Goal: Book appointment/travel/reservation

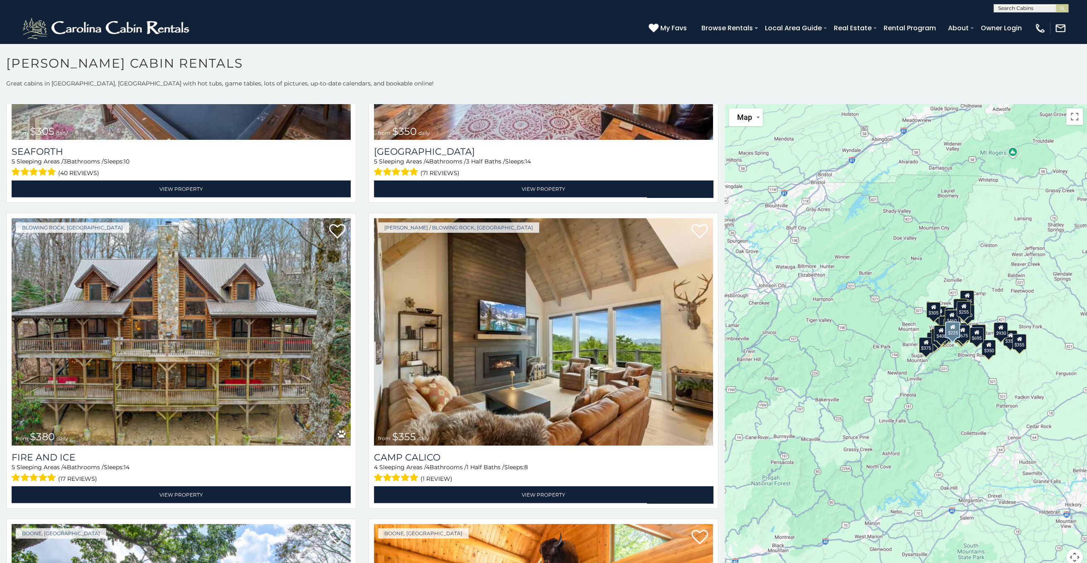
scroll to position [2987, 0]
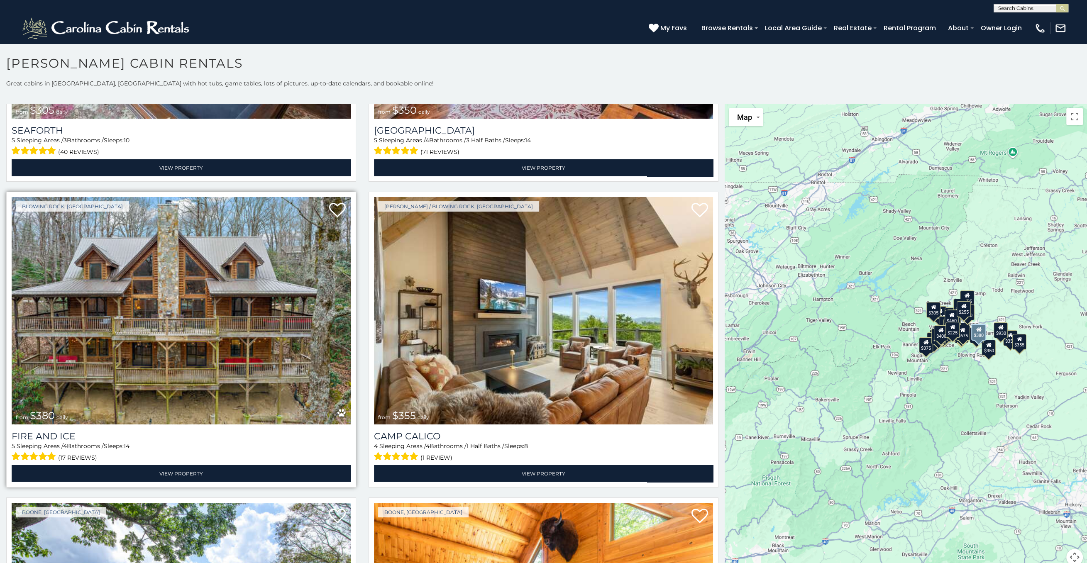
click at [196, 319] on img at bounding box center [181, 310] width 339 height 227
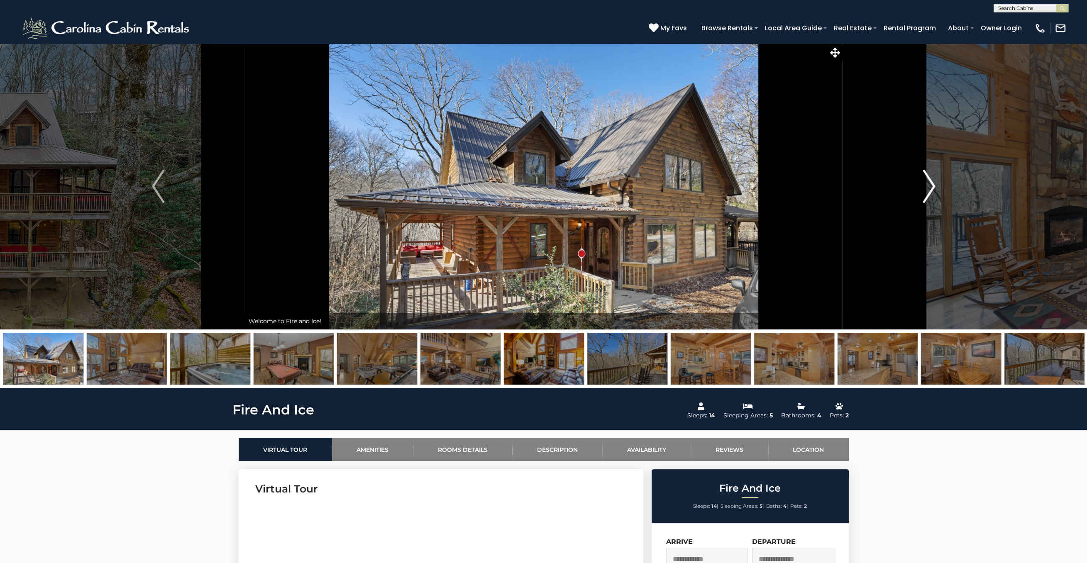
click at [931, 188] on img "Next" at bounding box center [929, 186] width 12 height 33
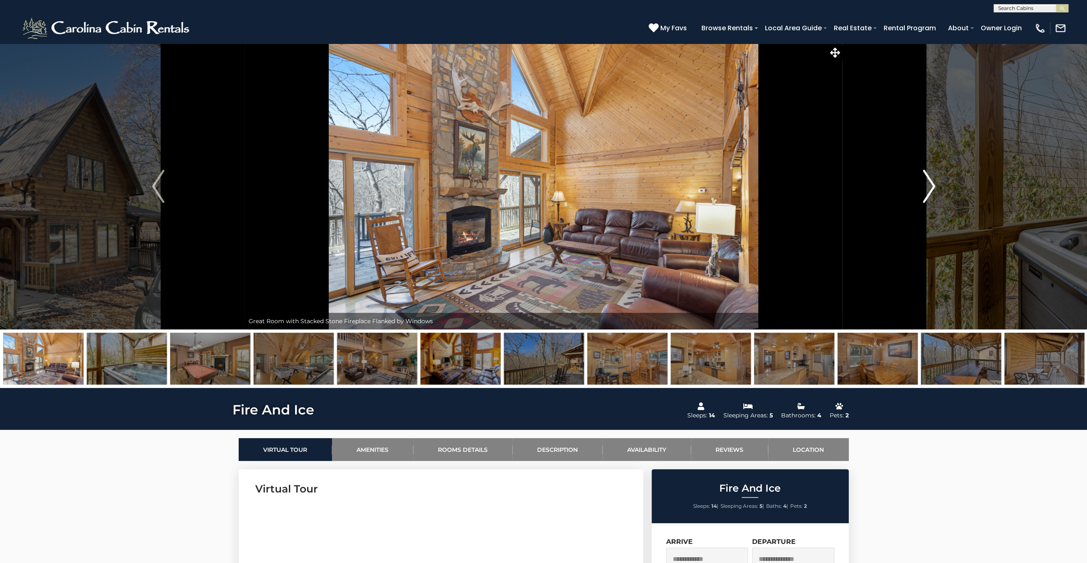
click at [931, 188] on img "Next" at bounding box center [929, 186] width 12 height 33
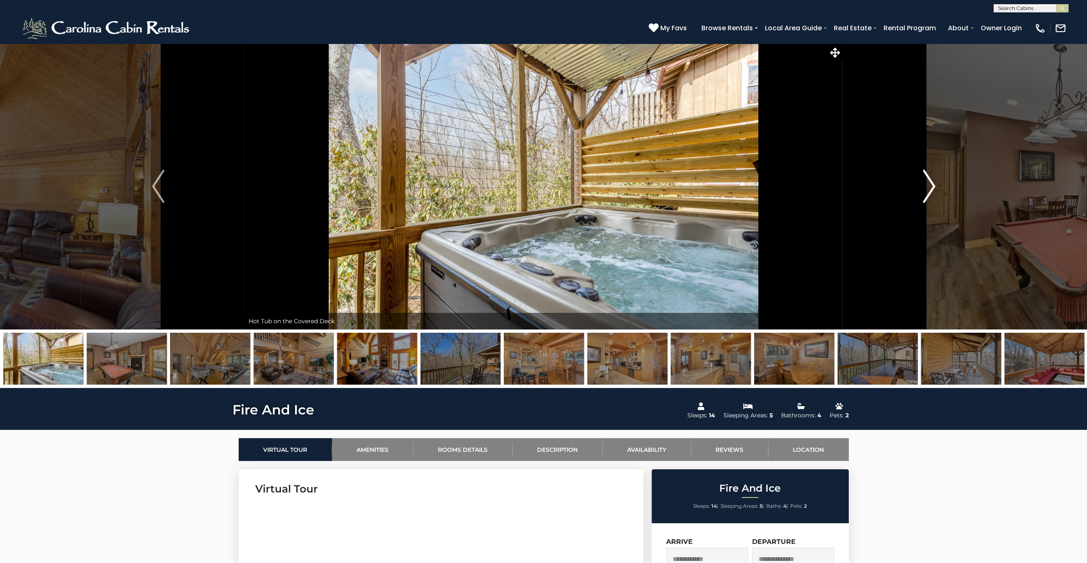
click at [931, 188] on img "Next" at bounding box center [929, 186] width 12 height 33
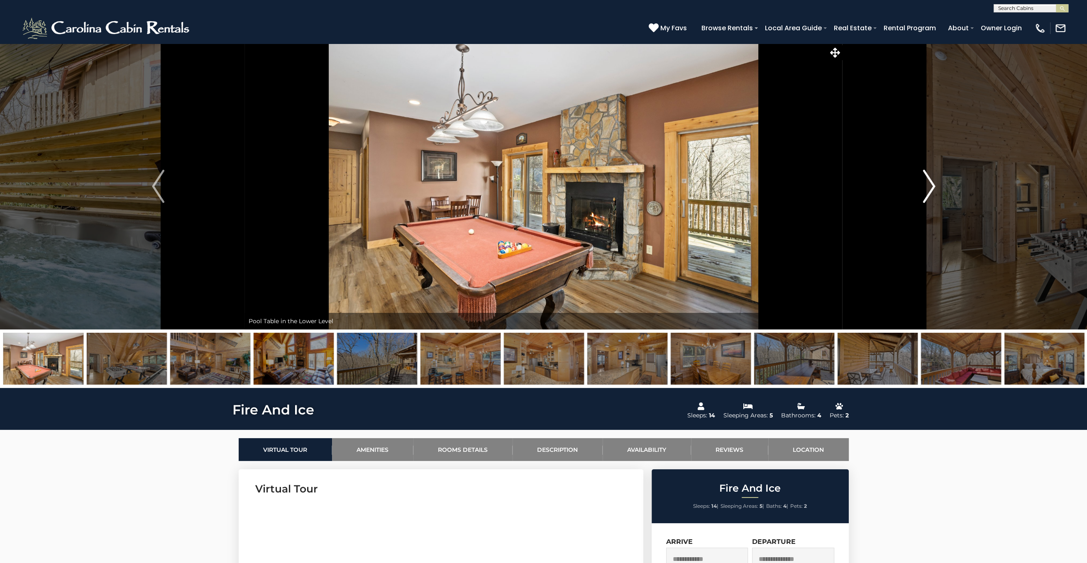
click at [931, 188] on img "Next" at bounding box center [929, 186] width 12 height 33
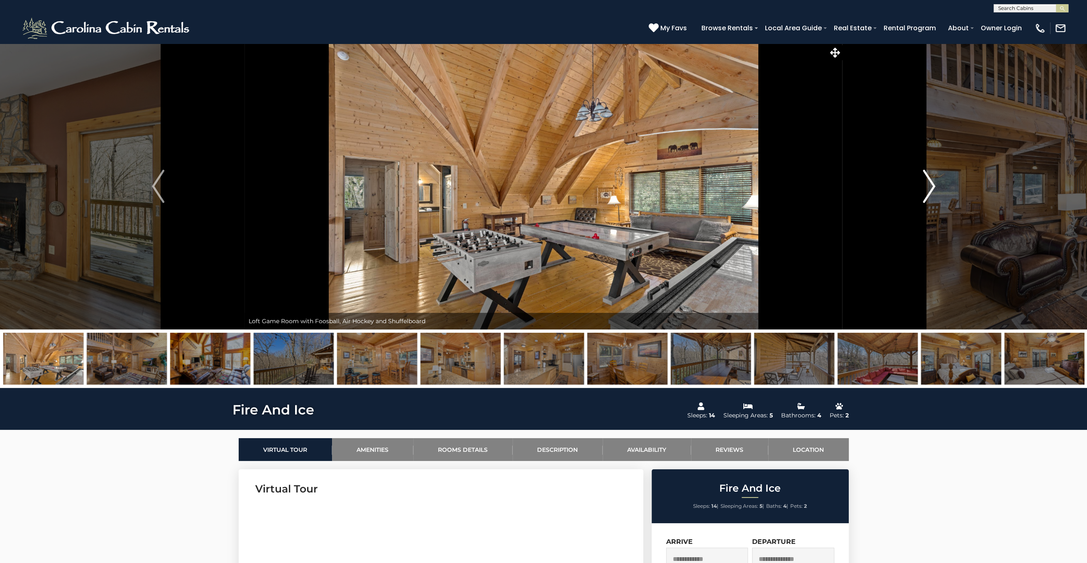
click at [931, 188] on img "Next" at bounding box center [929, 186] width 12 height 33
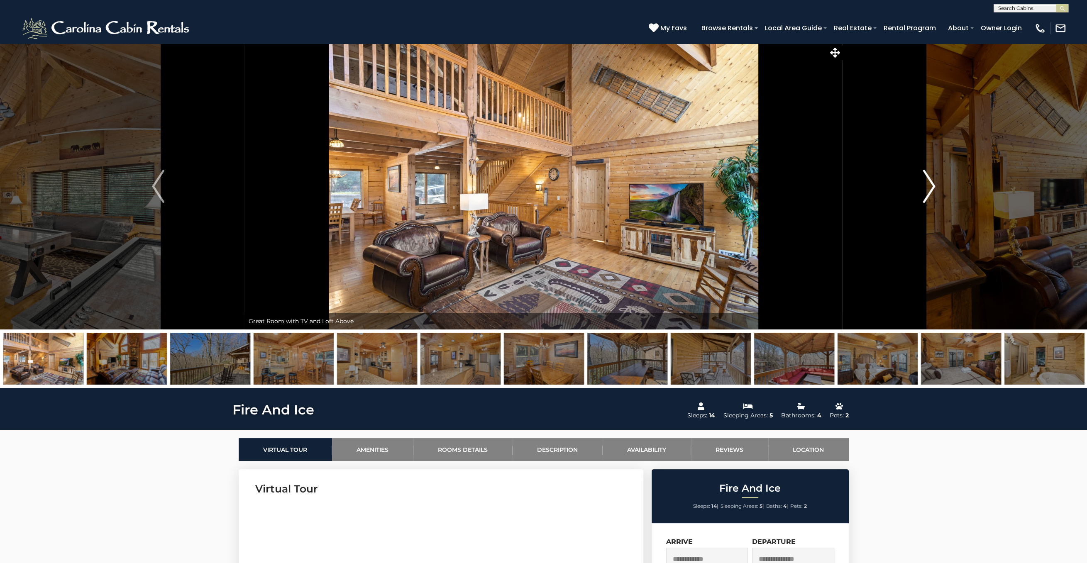
click at [931, 188] on img "Next" at bounding box center [929, 186] width 12 height 33
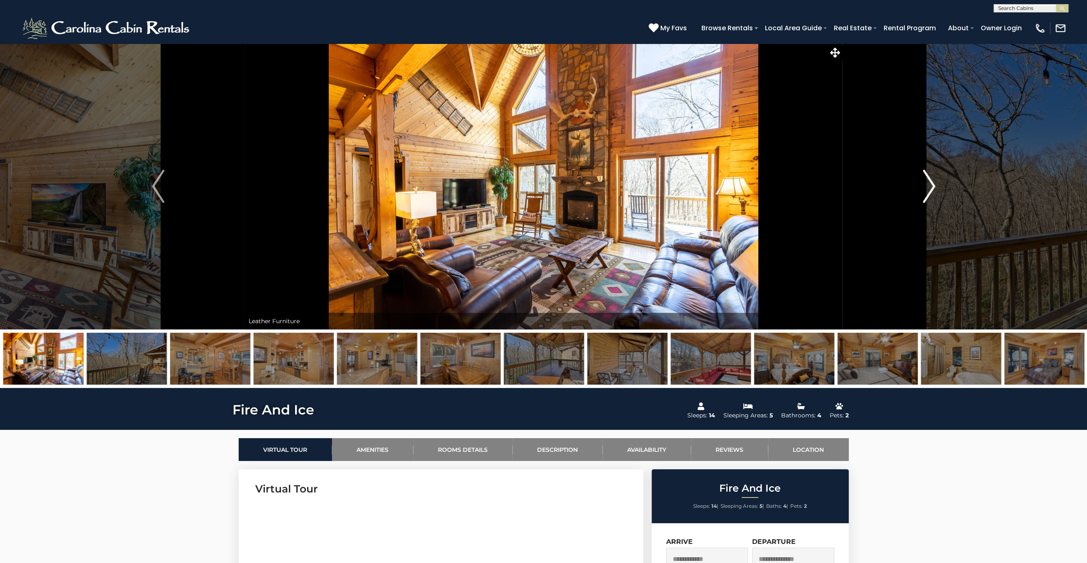
click at [931, 188] on img "Next" at bounding box center [929, 186] width 12 height 33
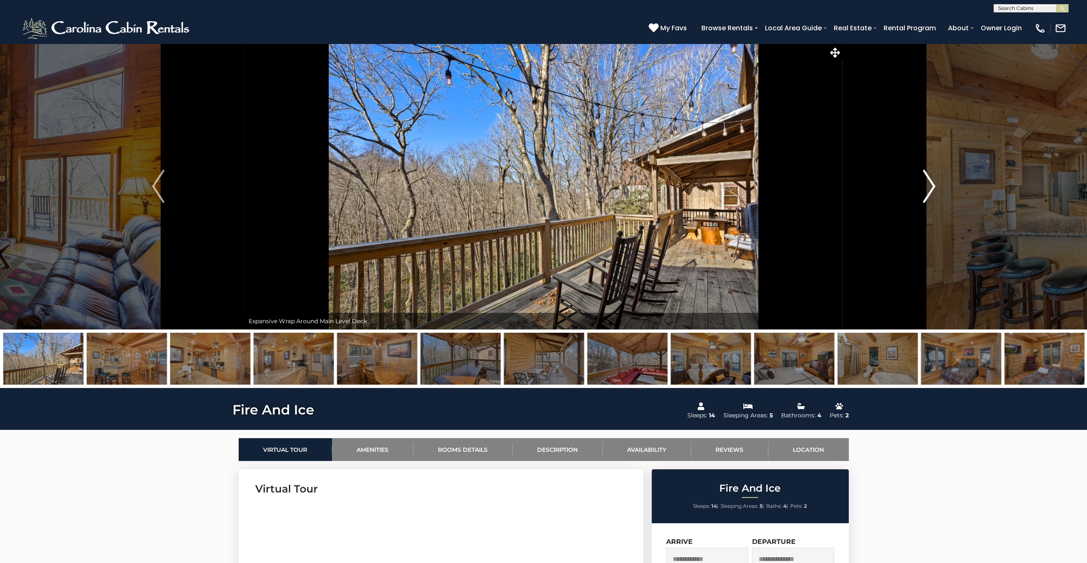
click at [931, 188] on img "Next" at bounding box center [929, 186] width 12 height 33
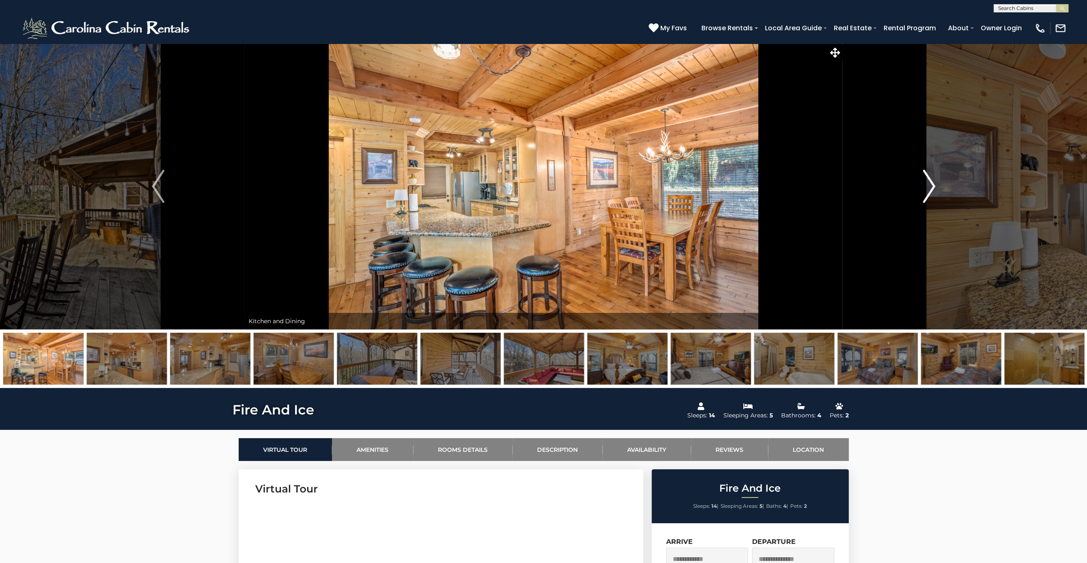
click at [931, 188] on img "Next" at bounding box center [929, 186] width 12 height 33
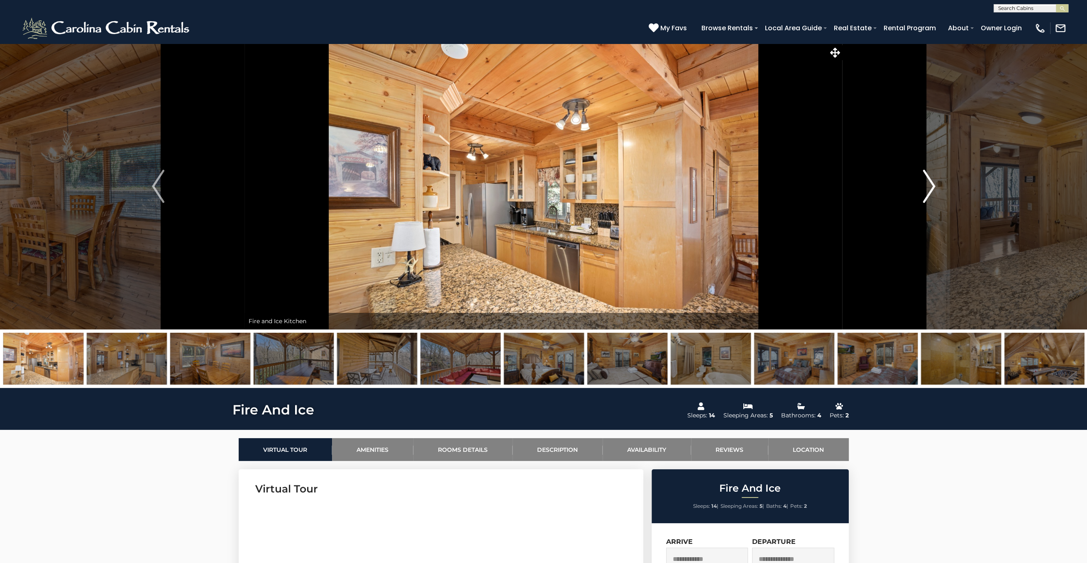
click at [931, 188] on img "Next" at bounding box center [929, 186] width 12 height 33
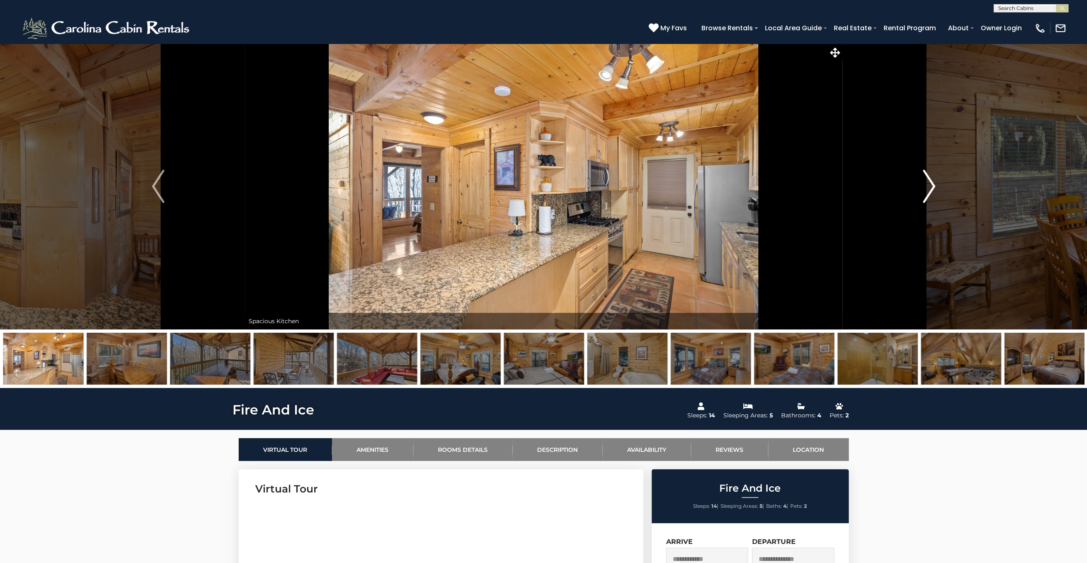
click at [931, 188] on img "Next" at bounding box center [929, 186] width 12 height 33
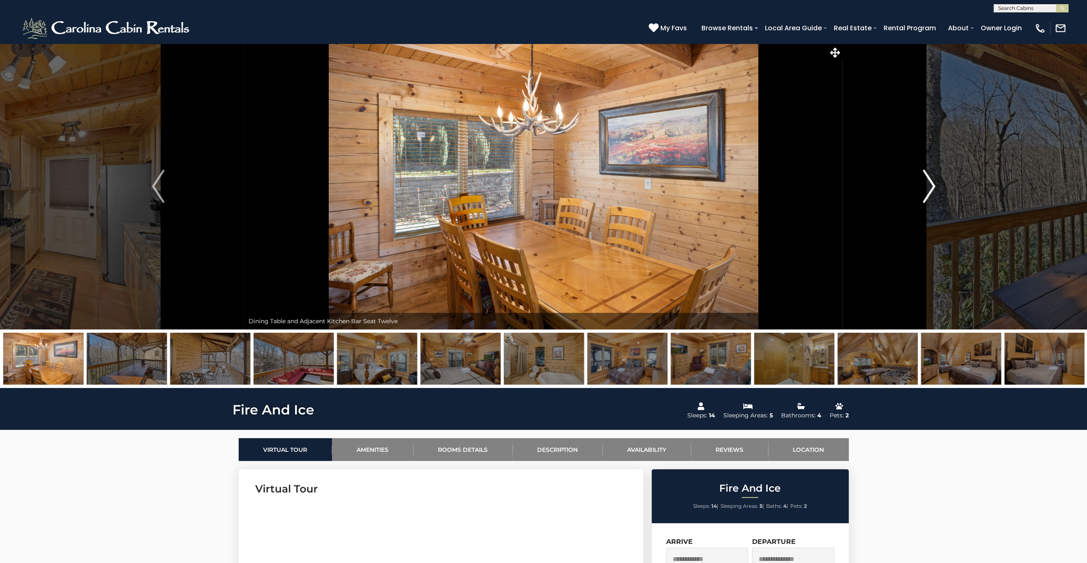
click at [931, 187] on img "Next" at bounding box center [929, 186] width 12 height 33
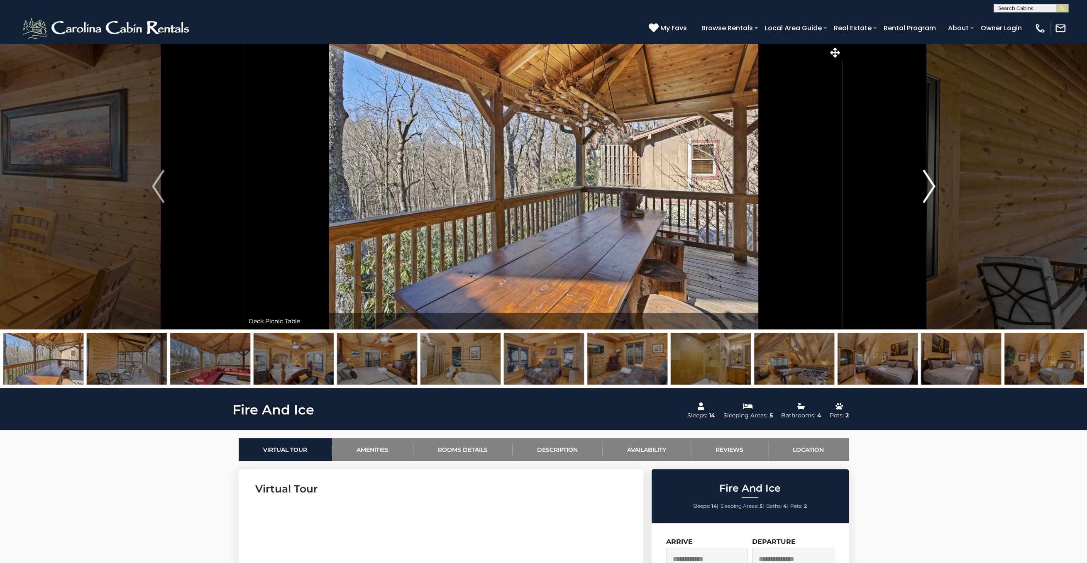
click at [931, 187] on img "Next" at bounding box center [929, 186] width 12 height 33
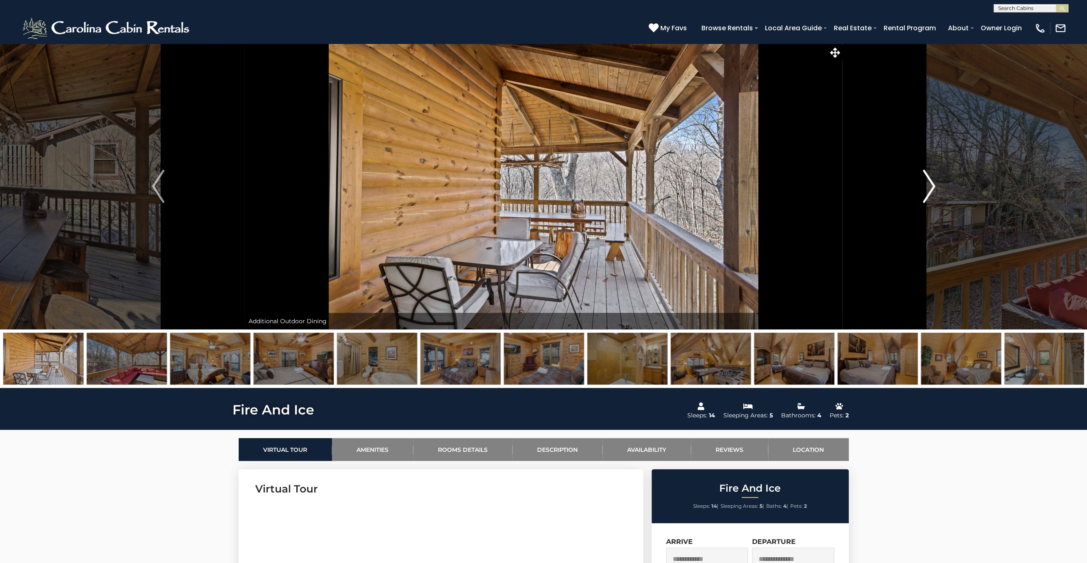
click at [931, 187] on img "Next" at bounding box center [929, 186] width 12 height 33
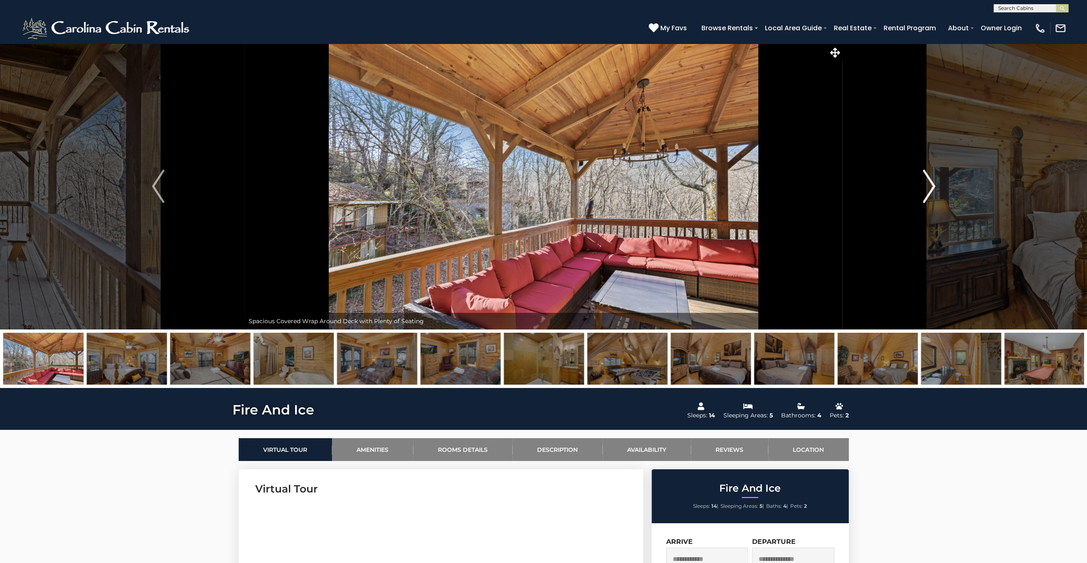
click at [931, 187] on img "Next" at bounding box center [929, 186] width 12 height 33
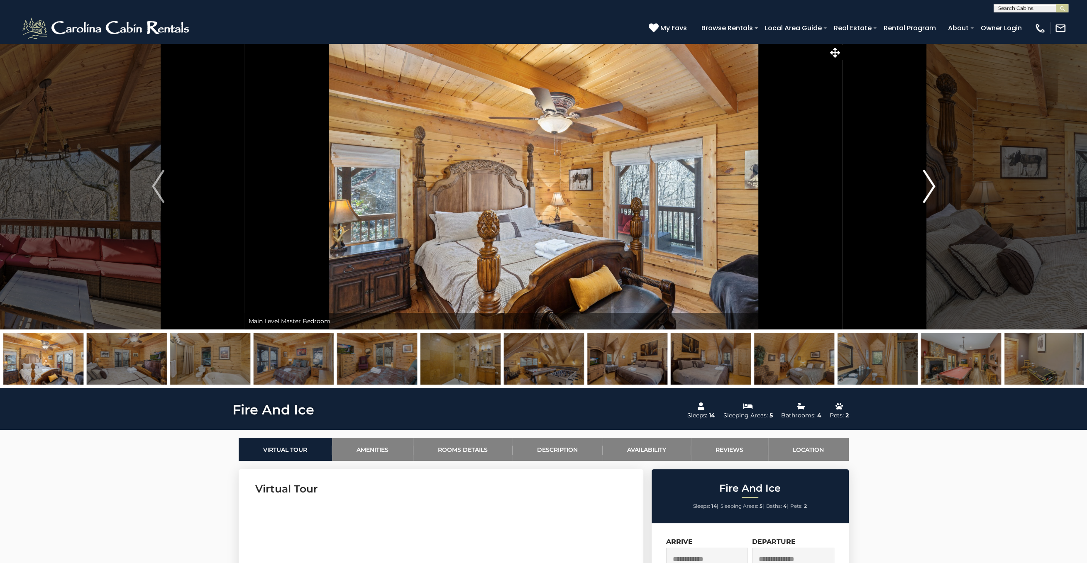
click at [930, 187] on img "Next" at bounding box center [929, 186] width 12 height 33
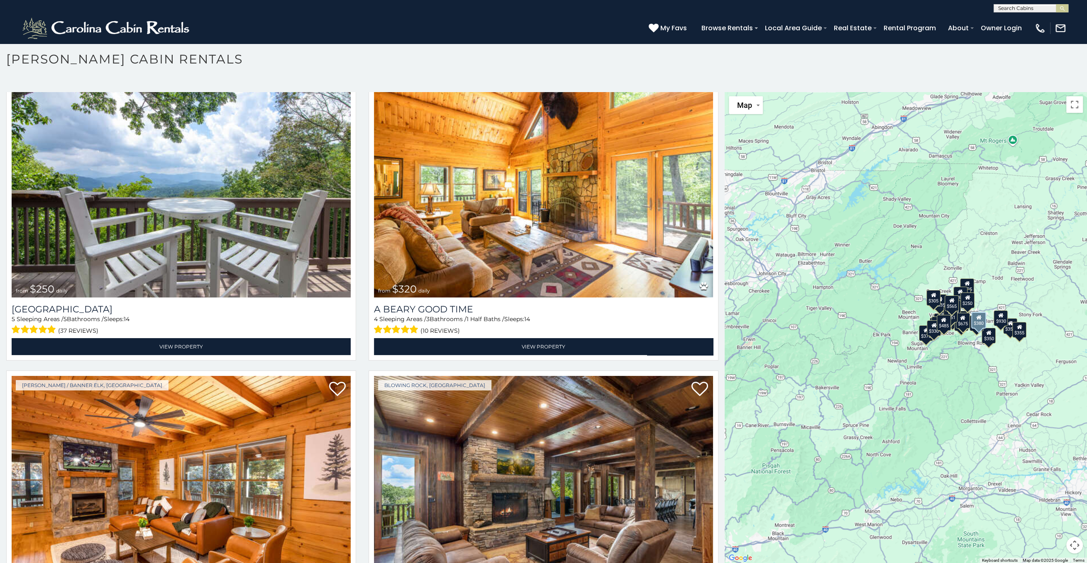
scroll to position [3557, 0]
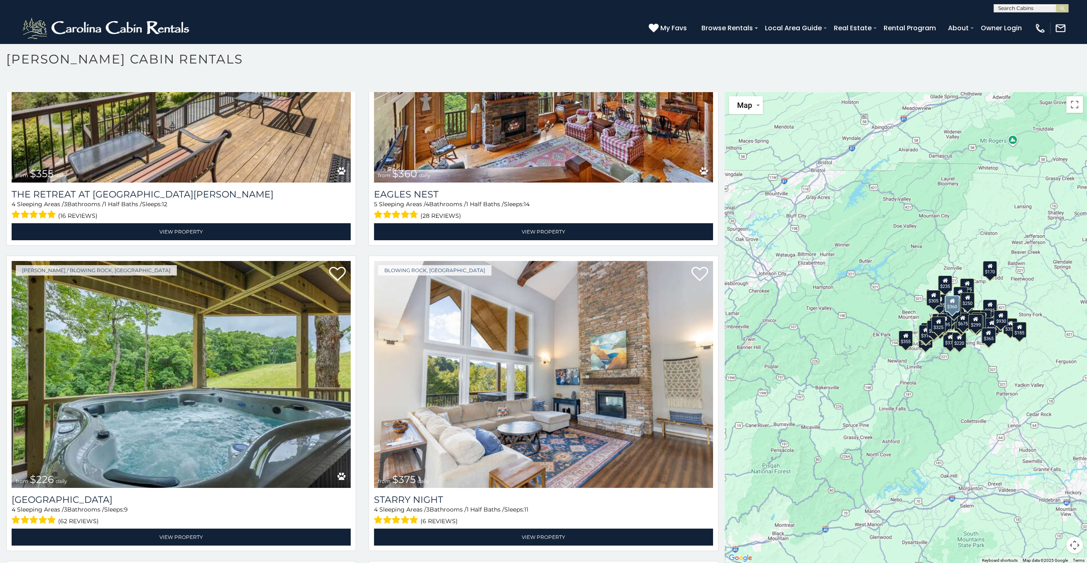
scroll to position [5805, 0]
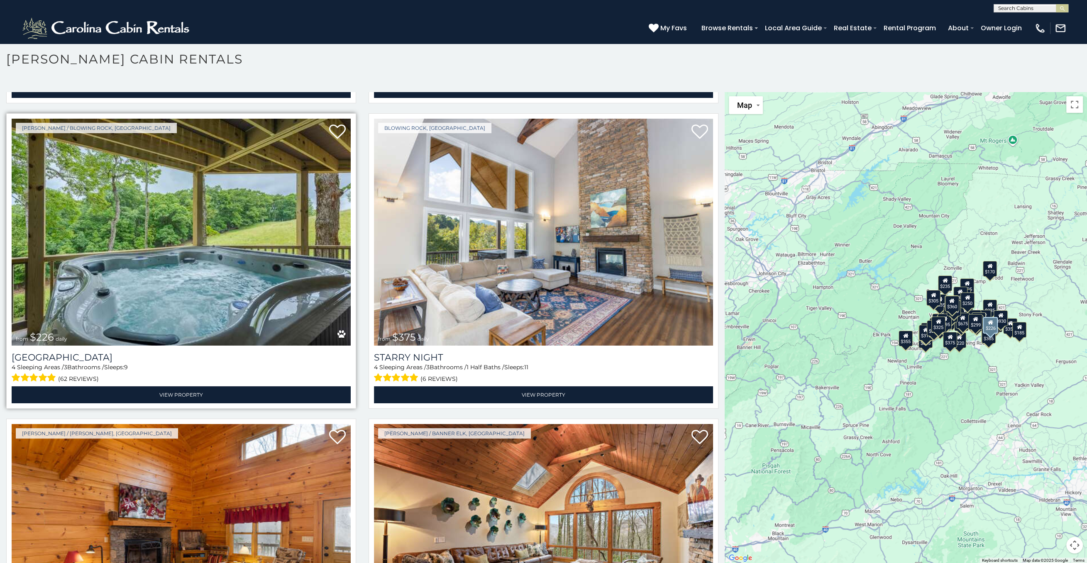
click at [225, 205] on img at bounding box center [181, 232] width 339 height 227
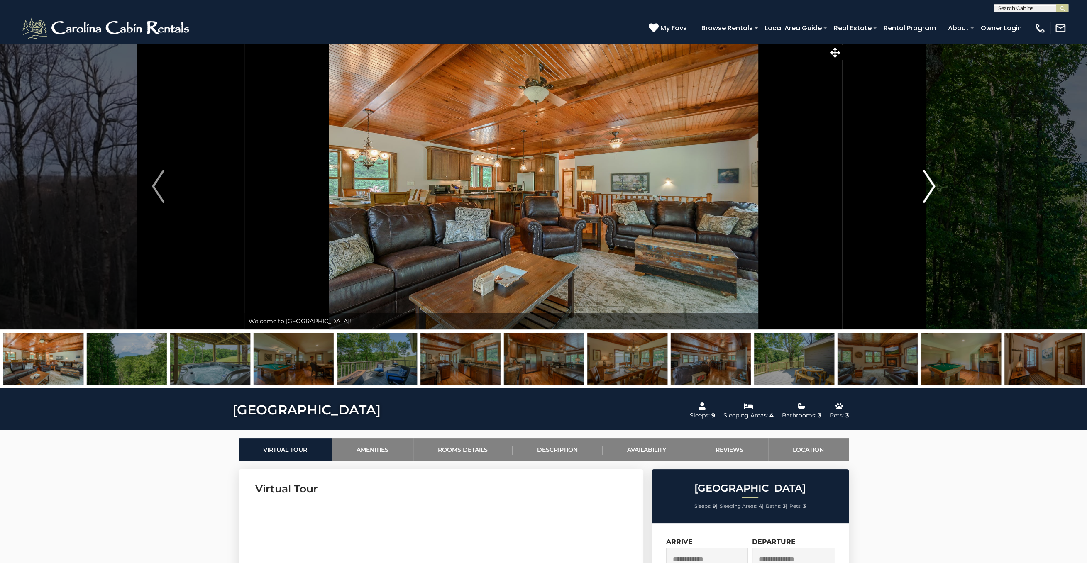
click at [930, 186] on img "Next" at bounding box center [929, 186] width 12 height 33
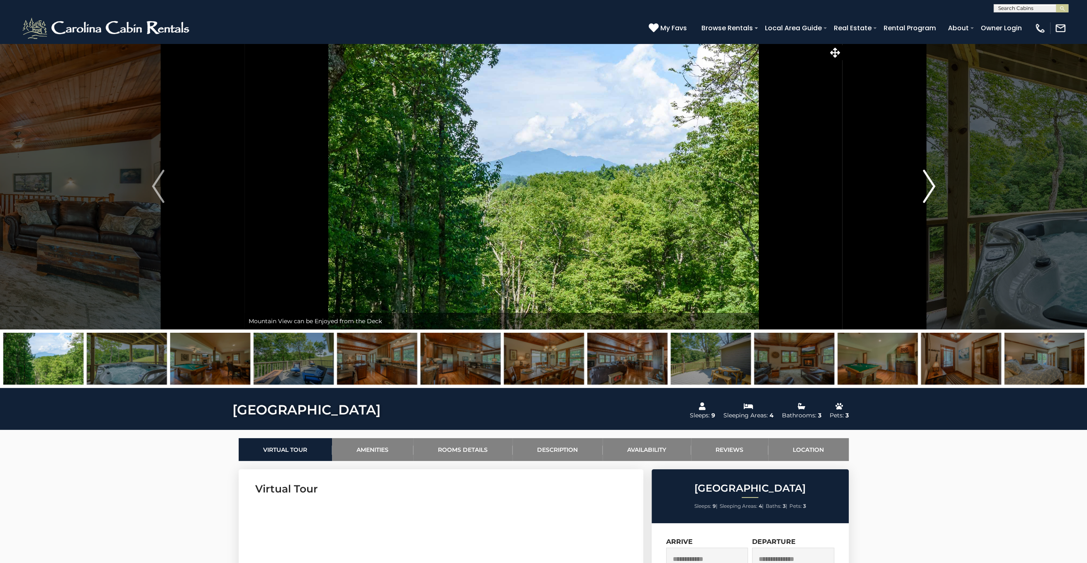
click at [930, 186] on img "Next" at bounding box center [929, 186] width 12 height 33
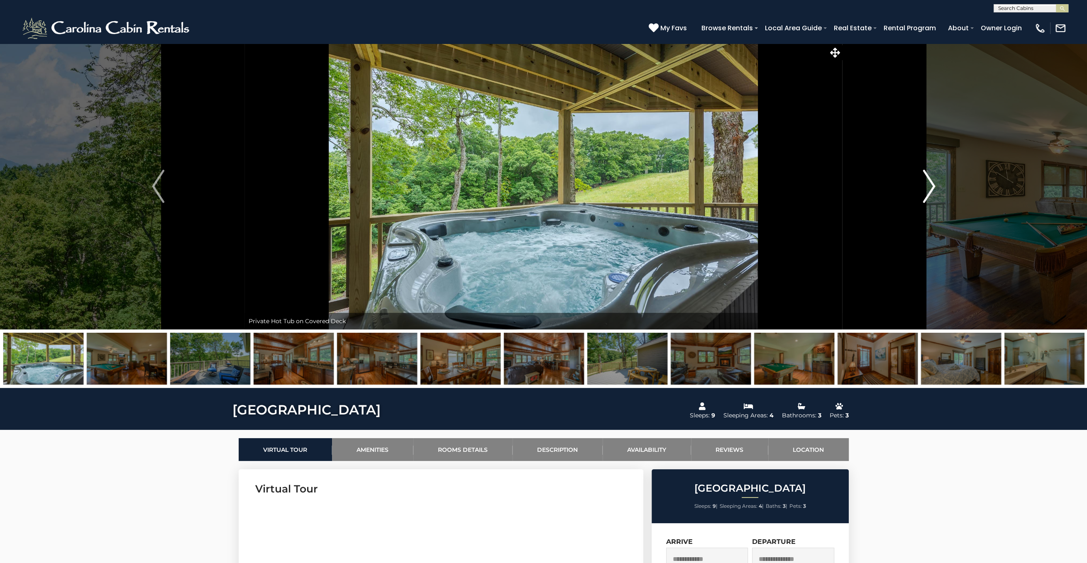
click at [930, 186] on img "Next" at bounding box center [929, 186] width 12 height 33
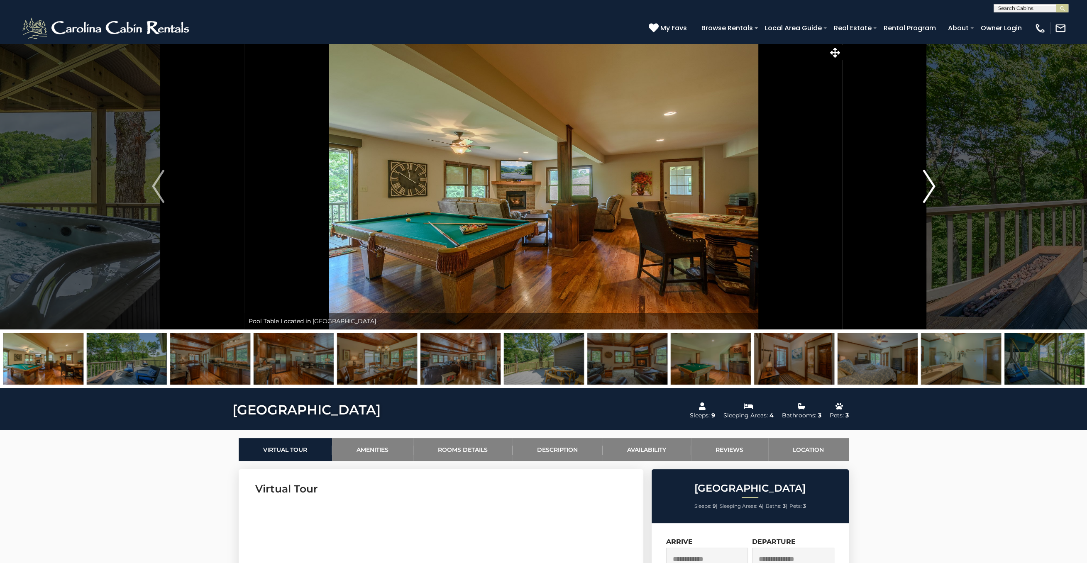
click at [930, 186] on img "Next" at bounding box center [929, 186] width 12 height 33
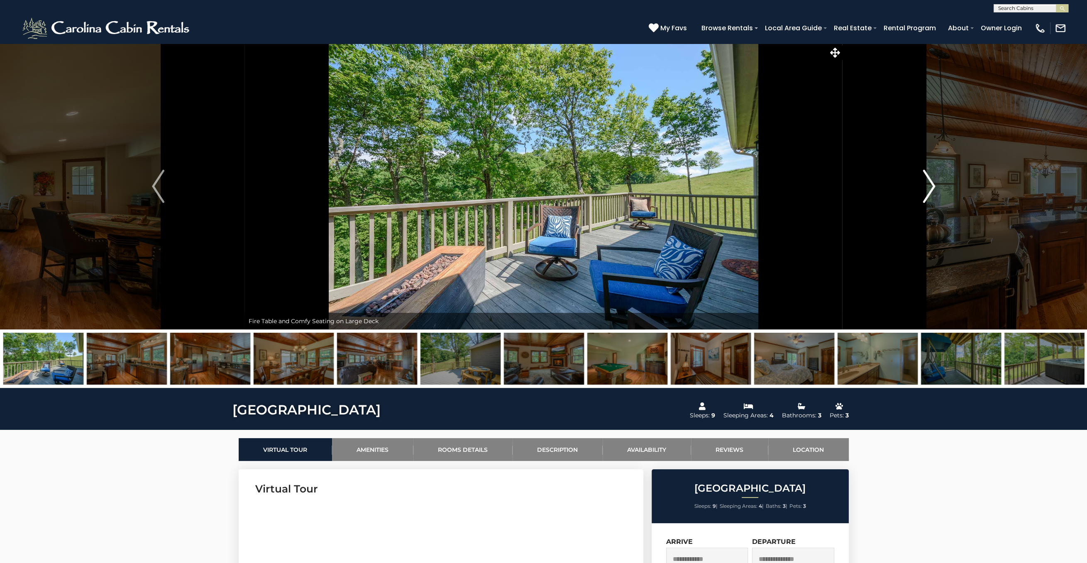
click at [930, 186] on img "Next" at bounding box center [929, 186] width 12 height 33
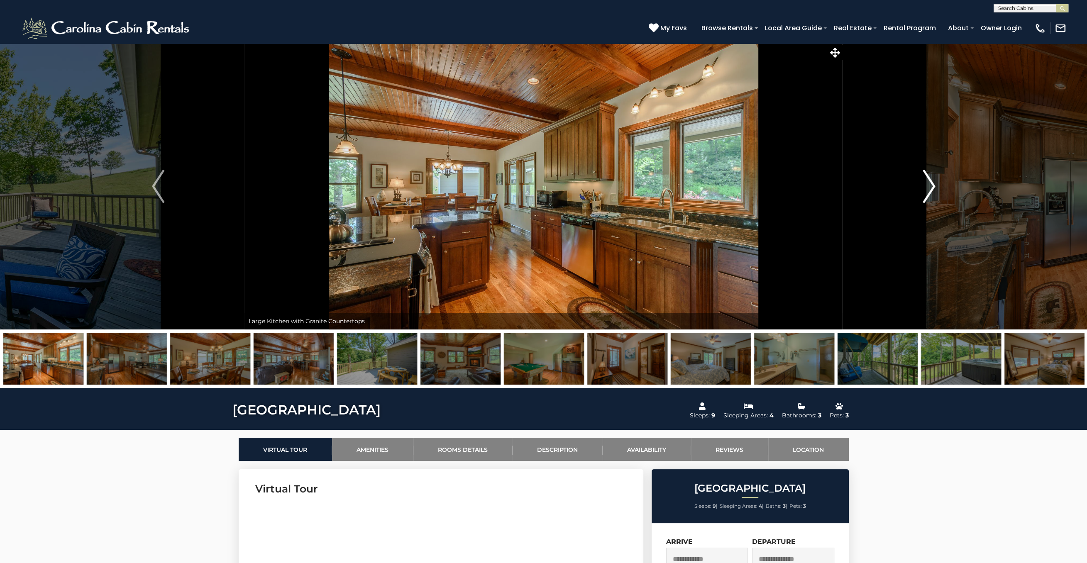
click at [930, 186] on img "Next" at bounding box center [929, 186] width 12 height 33
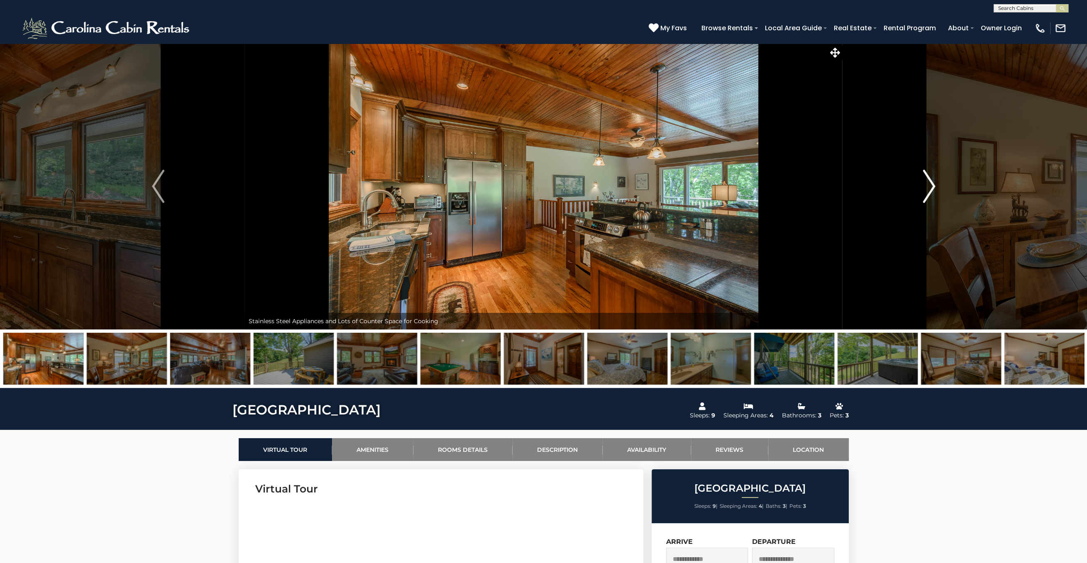
click at [930, 186] on img "Next" at bounding box center [929, 186] width 12 height 33
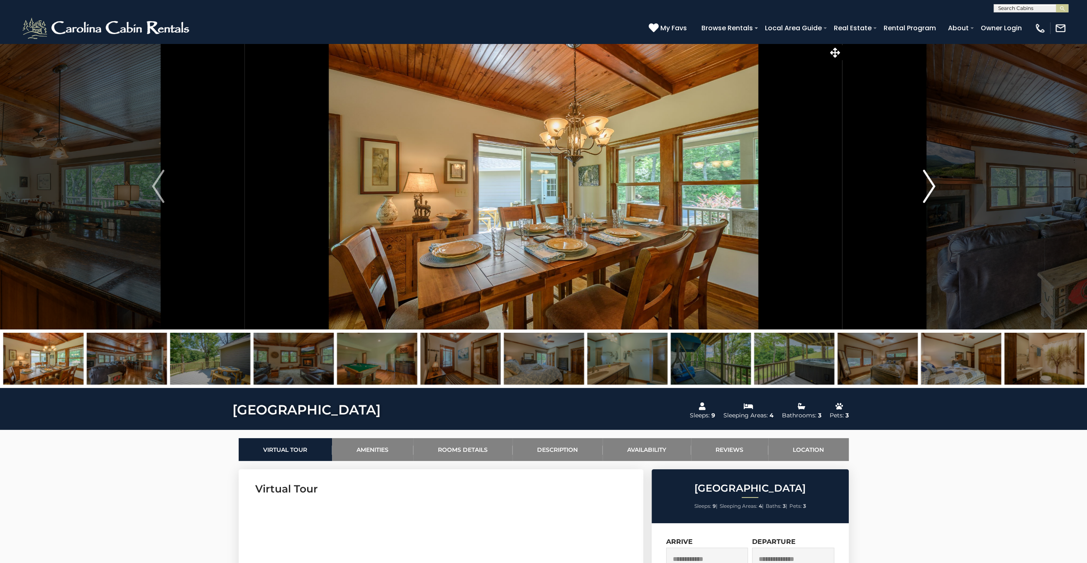
click at [930, 186] on img "Next" at bounding box center [929, 186] width 12 height 33
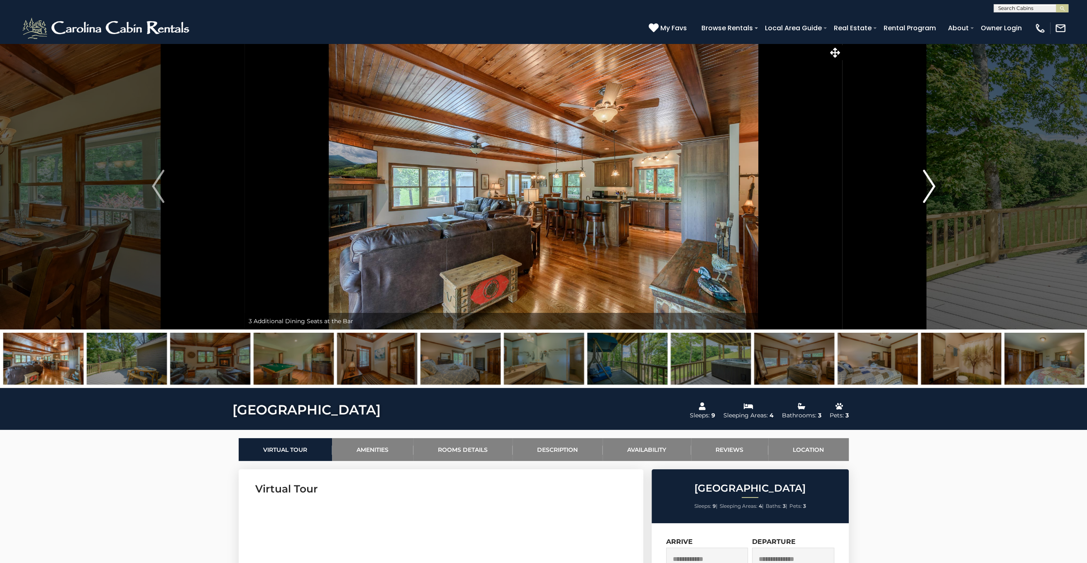
click at [930, 186] on img "Next" at bounding box center [929, 186] width 12 height 33
